Goal: Use online tool/utility: Utilize a website feature to perform a specific function

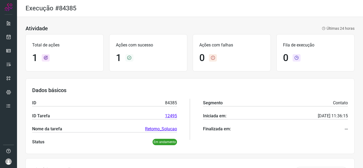
click at [253, 14] on div "Execução #84385" at bounding box center [190, 8] width 346 height 17
click at [6, 37] on link at bounding box center [8, 37] width 11 height 11
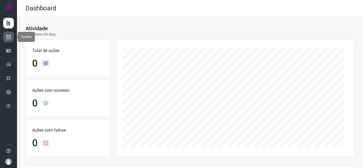
click at [12, 38] on link at bounding box center [8, 37] width 11 height 11
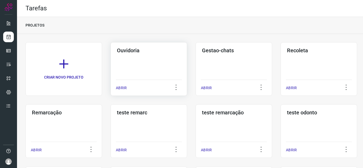
click at [125, 88] on p "ABRIR" at bounding box center [121, 88] width 11 height 6
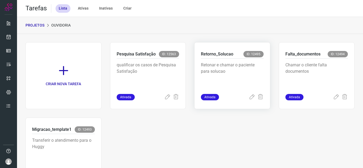
click at [251, 93] on div "Retonar e chamar o paciente para solucao" at bounding box center [232, 76] width 63 height 35
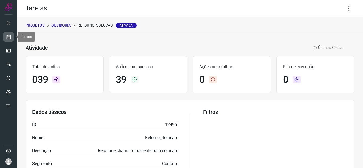
click at [8, 36] on icon at bounding box center [9, 36] width 6 height 5
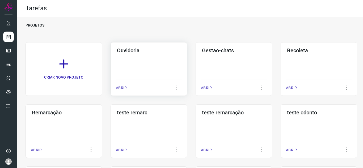
click at [122, 88] on p "ABRIR" at bounding box center [121, 88] width 11 height 6
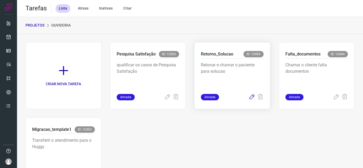
click at [249, 95] on icon at bounding box center [252, 97] width 6 height 6
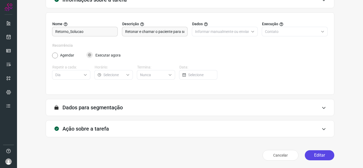
scroll to position [39, 0]
click at [325, 154] on button "Editar" at bounding box center [319, 155] width 29 height 10
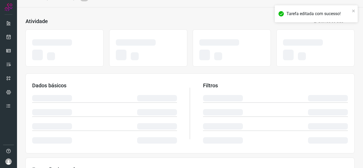
scroll to position [10, 0]
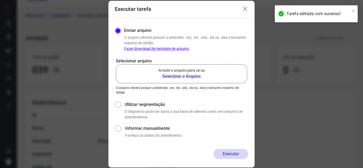
click at [187, 72] on p "Arraste o arquivo para cá ou" at bounding box center [181, 71] width 47 height 6
click at [0, 0] on input "Arraste o arquivo para cá ou Selecione o Arquivo" at bounding box center [0, 0] width 0 height 0
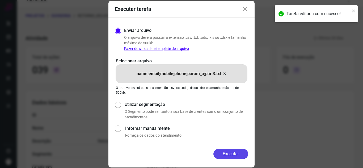
click at [234, 152] on button "Executar" at bounding box center [230, 154] width 35 height 10
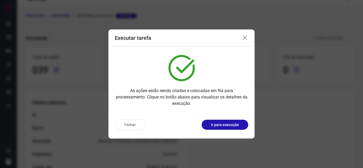
click at [230, 133] on div "Fechar Ir para execução" at bounding box center [181, 126] width 146 height 23
click at [231, 123] on p "Ir para execução" at bounding box center [225, 125] width 28 height 6
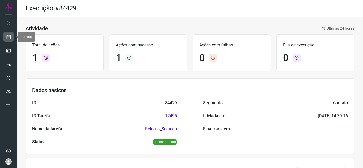
click at [8, 36] on icon at bounding box center [9, 36] width 6 height 5
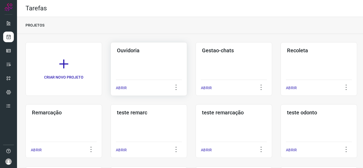
click at [117, 85] on div "ABRIR" at bounding box center [149, 86] width 66 height 13
click at [120, 89] on p "ABRIR" at bounding box center [121, 88] width 11 height 6
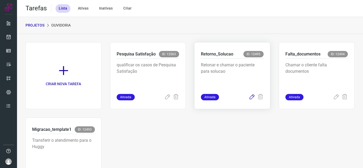
click at [249, 98] on icon at bounding box center [252, 97] width 6 height 6
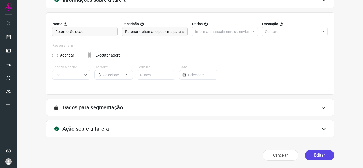
scroll to position [39, 0]
click at [313, 150] on button "Editar" at bounding box center [319, 155] width 29 height 10
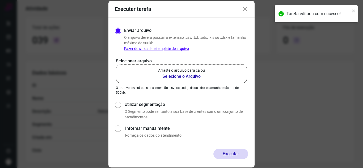
click at [163, 74] on b "Selecione o Arquivo" at bounding box center [181, 76] width 47 height 6
click at [0, 0] on input "Arraste o arquivo para cá ou Selecione o Arquivo" at bounding box center [0, 0] width 0 height 0
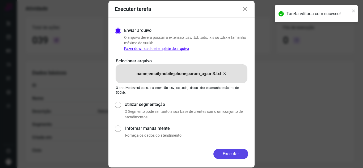
click at [236, 152] on button "Executar" at bounding box center [230, 154] width 35 height 10
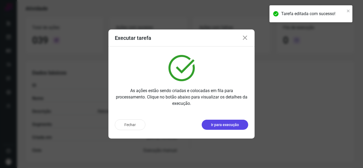
click at [232, 124] on p "Ir para execução" at bounding box center [225, 125] width 28 height 6
